Goal: Find specific page/section: Find specific page/section

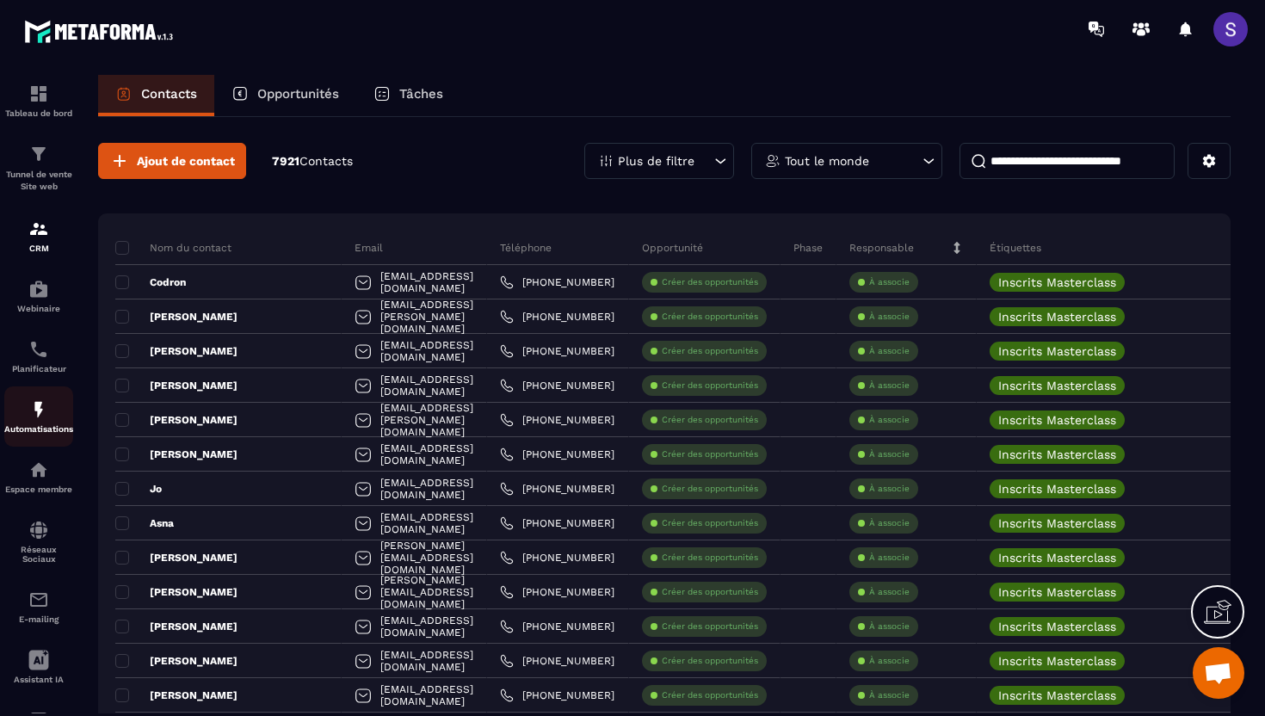
click at [31, 409] on img at bounding box center [38, 409] width 21 height 21
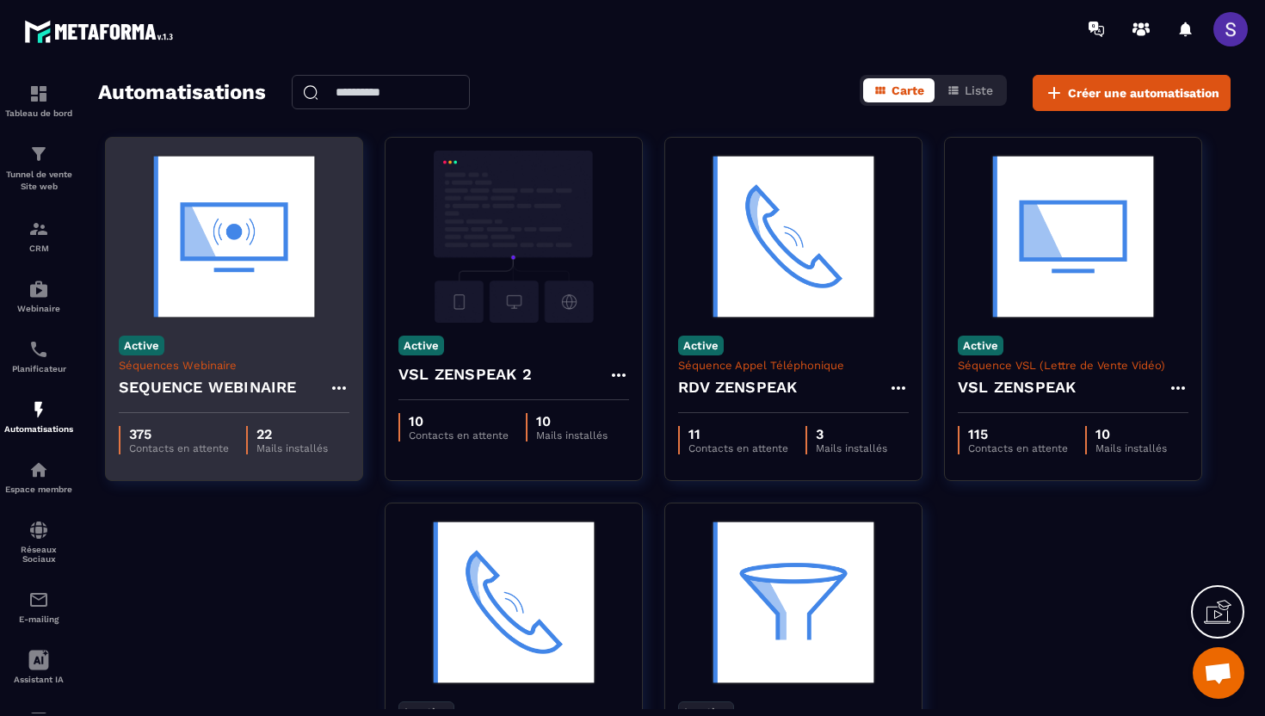
click at [242, 271] on img at bounding box center [234, 237] width 231 height 172
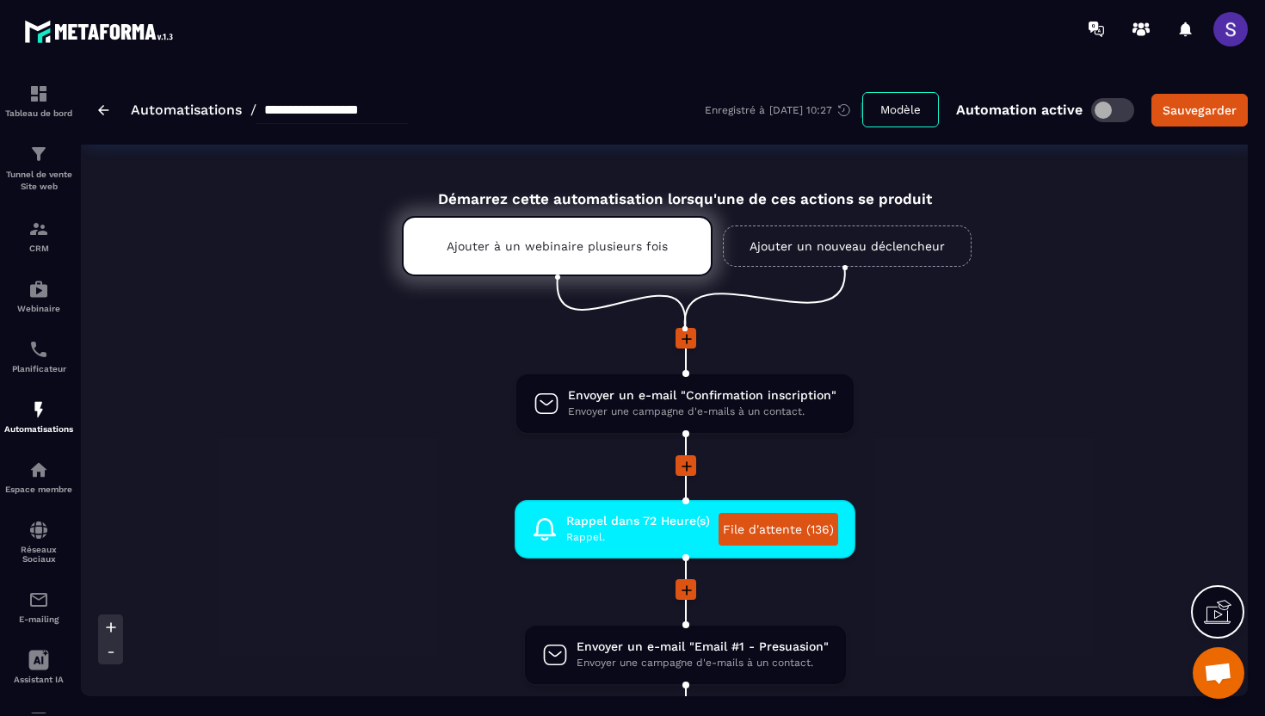
scroll to position [83, 0]
